Goal: Check status: Check status

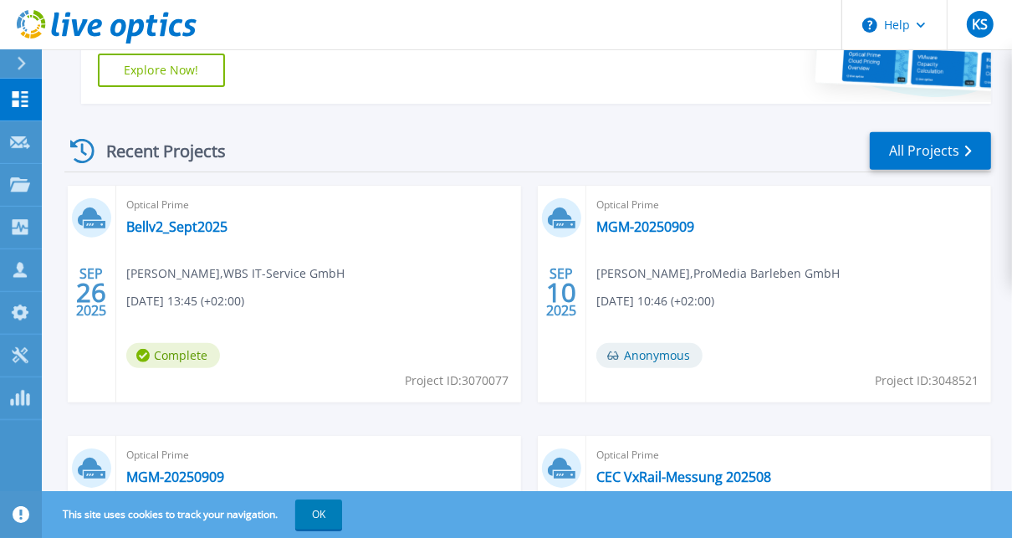
scroll to position [335, 0]
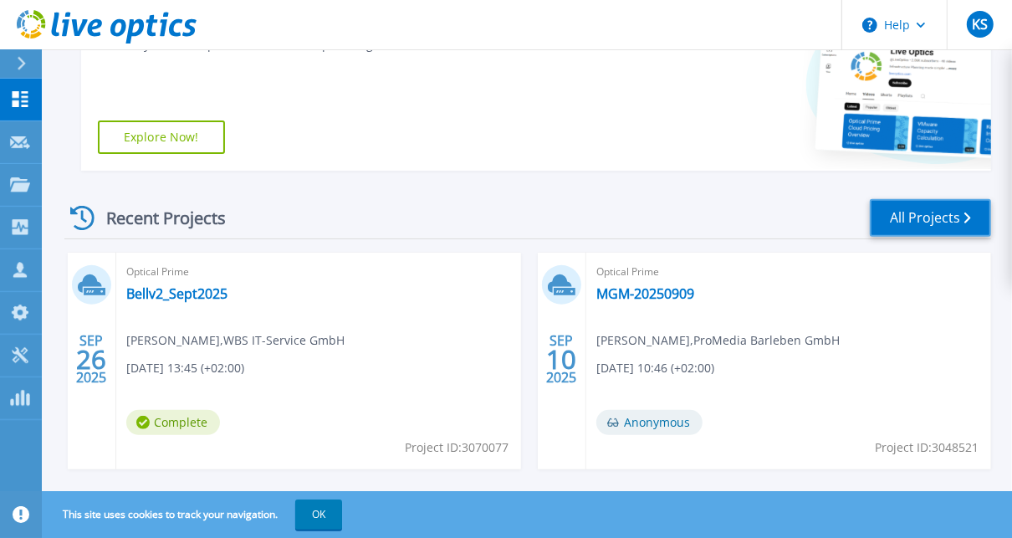
click at [922, 225] on link "All Projects" at bounding box center [930, 218] width 121 height 38
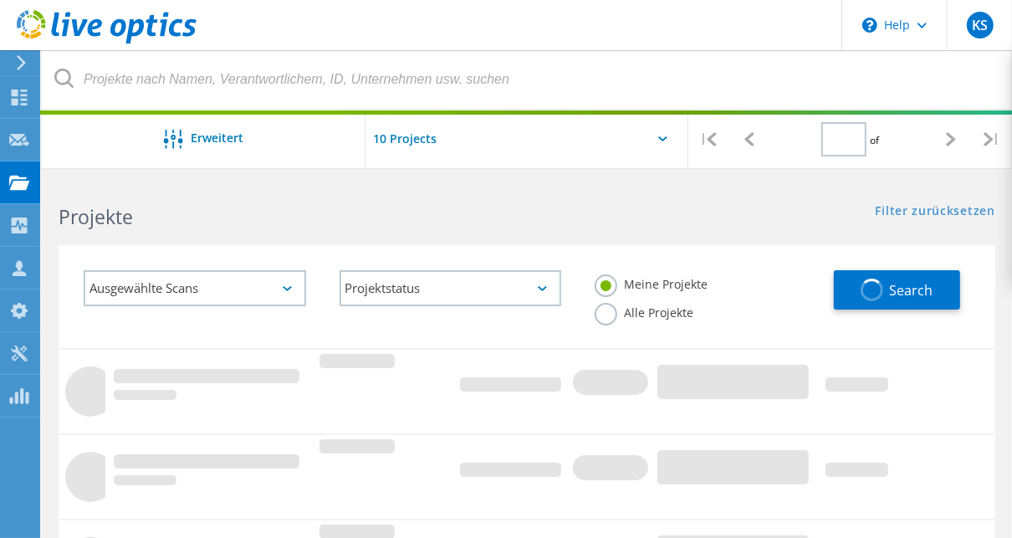
type input "1"
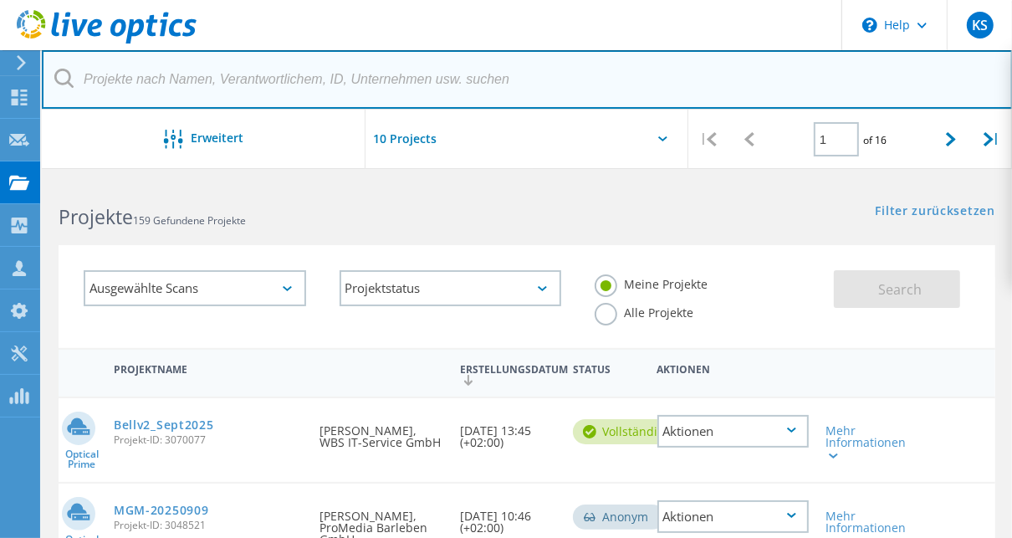
click at [192, 84] on input "text" at bounding box center [527, 79] width 971 height 59
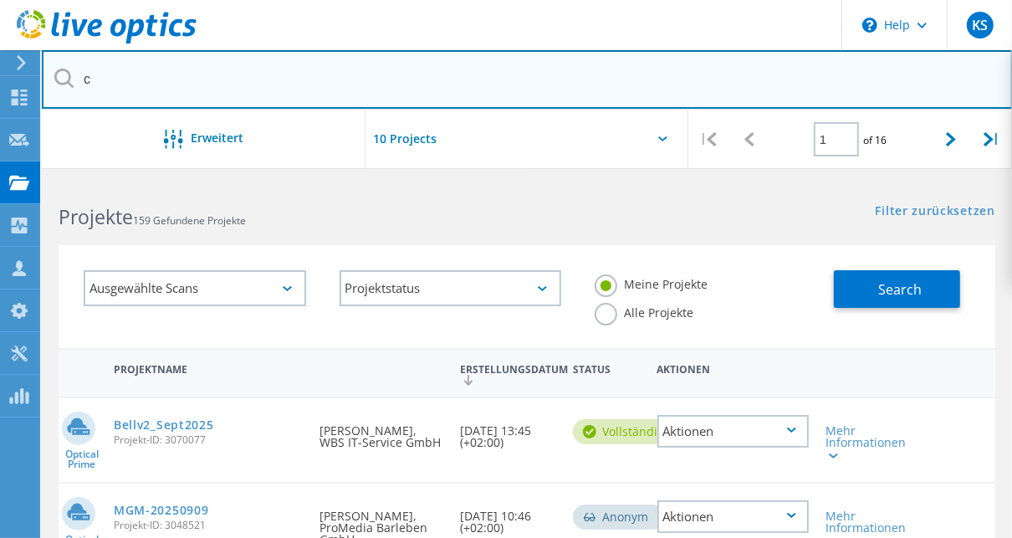
type input "c"
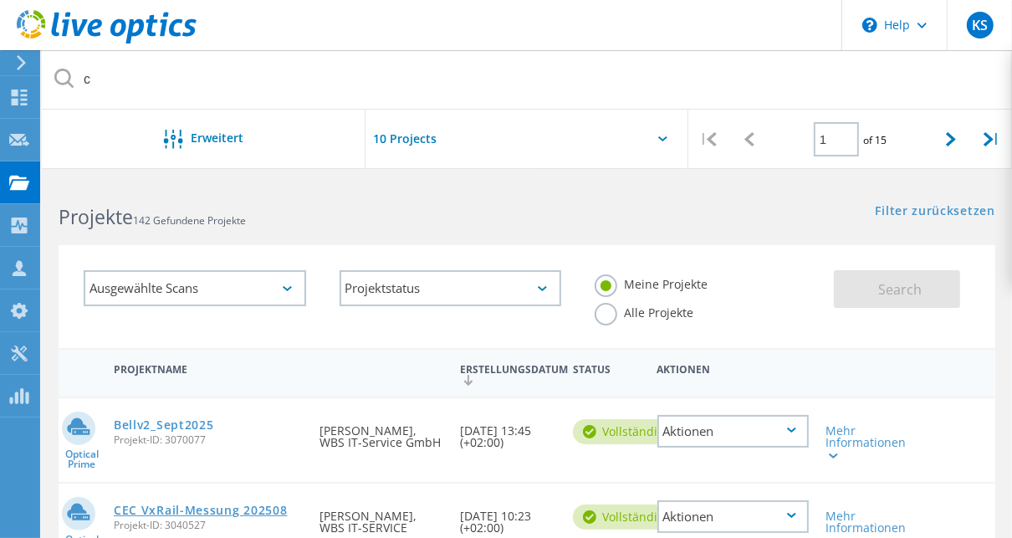
click at [161, 509] on link "CEC VxRail-Messung 202508" at bounding box center [201, 511] width 174 height 12
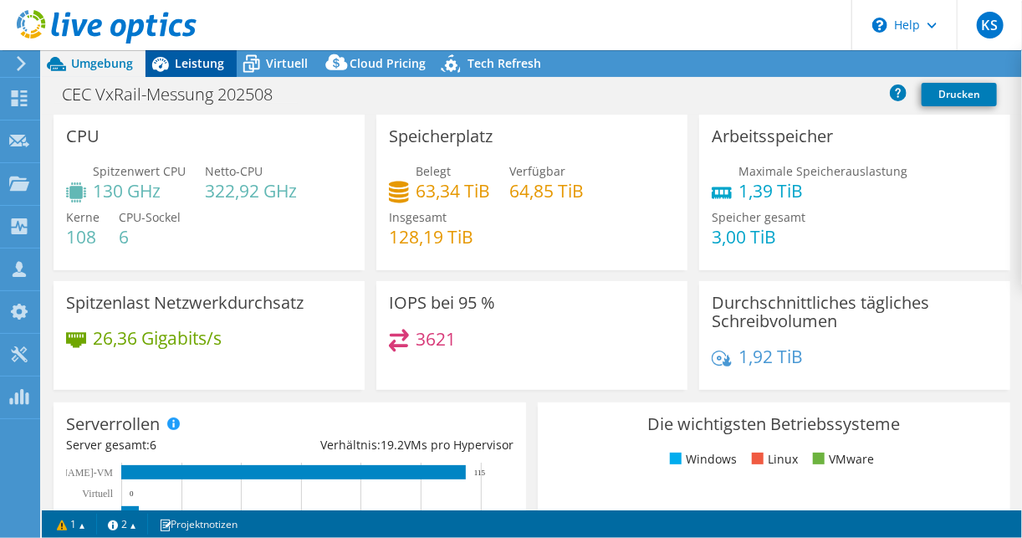
select select "USD"
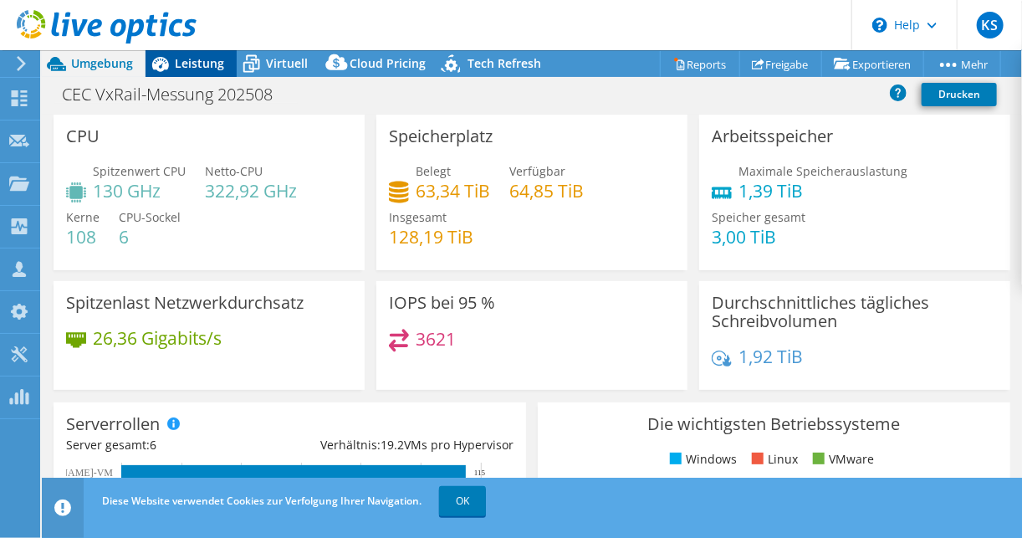
click at [207, 64] on span "Leistung" at bounding box center [199, 63] width 49 height 16
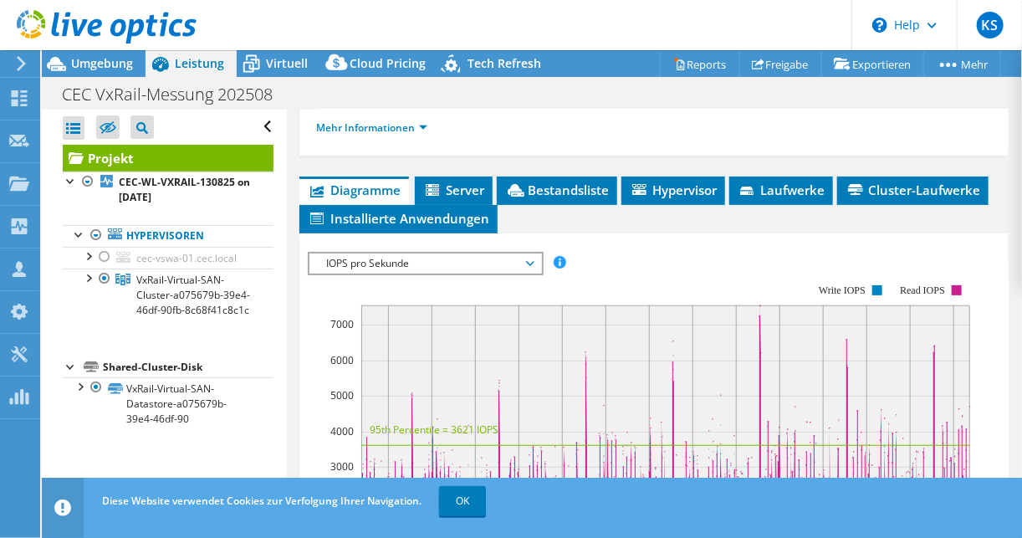
scroll to position [469, 0]
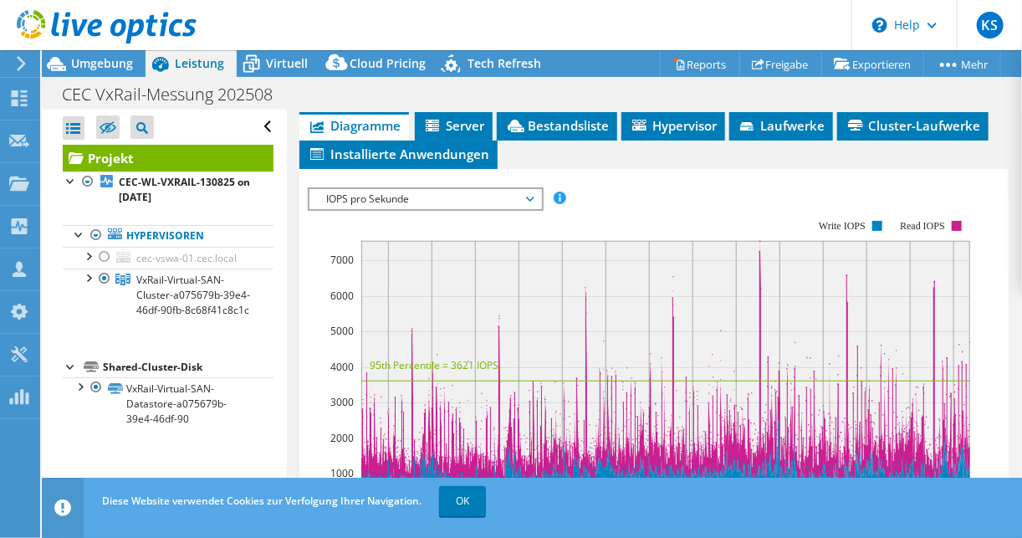
click at [371, 195] on span "IOPS pro Sekunde" at bounding box center [425, 199] width 215 height 20
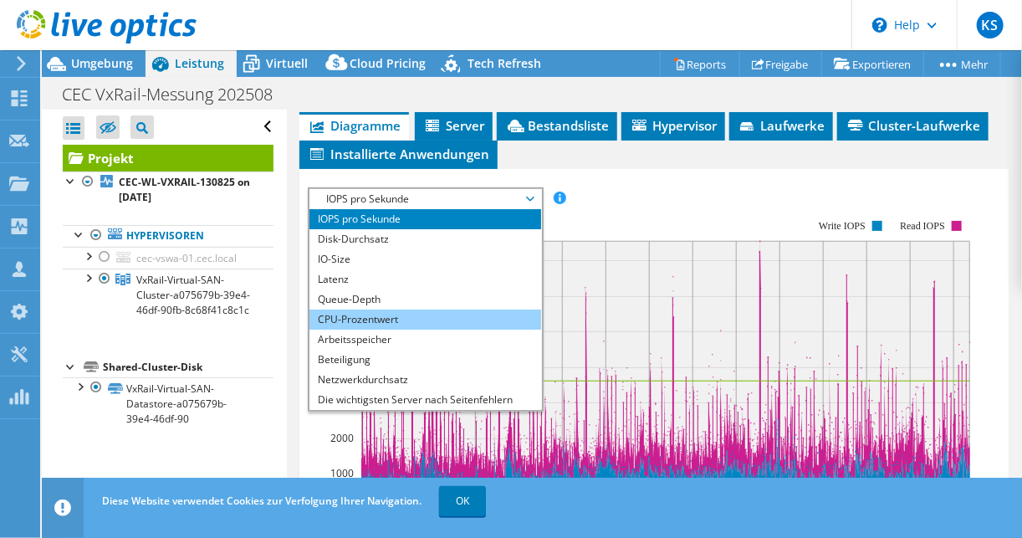
click at [373, 311] on li "CPU-Prozentwert" at bounding box center [426, 320] width 232 height 20
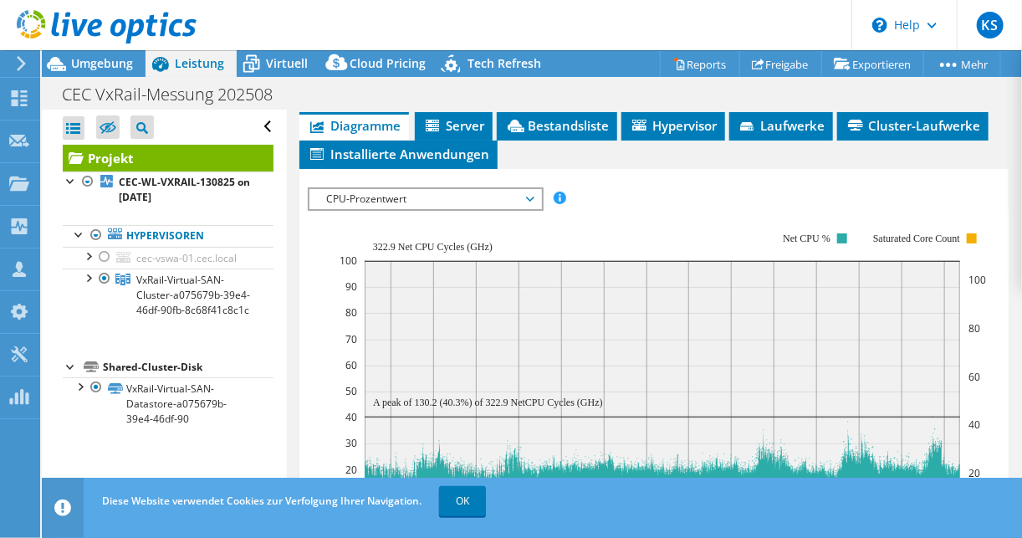
scroll to position [535, 0]
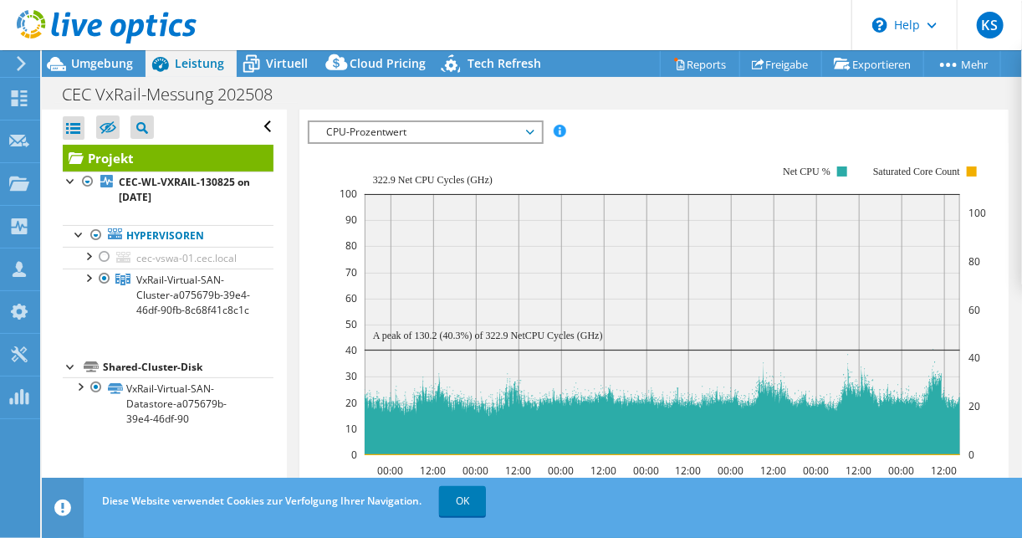
click at [411, 131] on span "CPU-Prozentwert" at bounding box center [425, 132] width 215 height 20
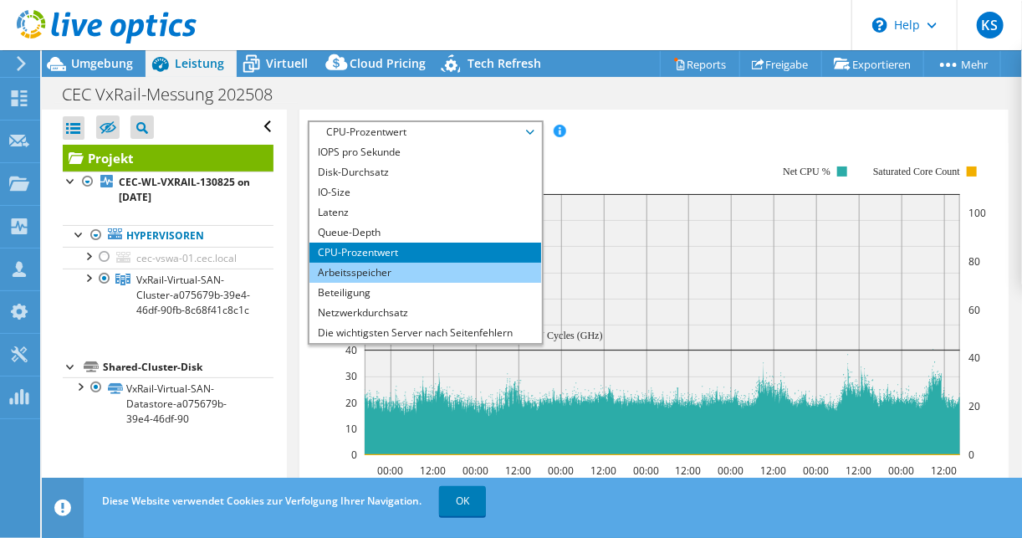
click at [349, 268] on li "Arbeitsspeicher" at bounding box center [426, 273] width 232 height 20
